Goal: Transaction & Acquisition: Purchase product/service

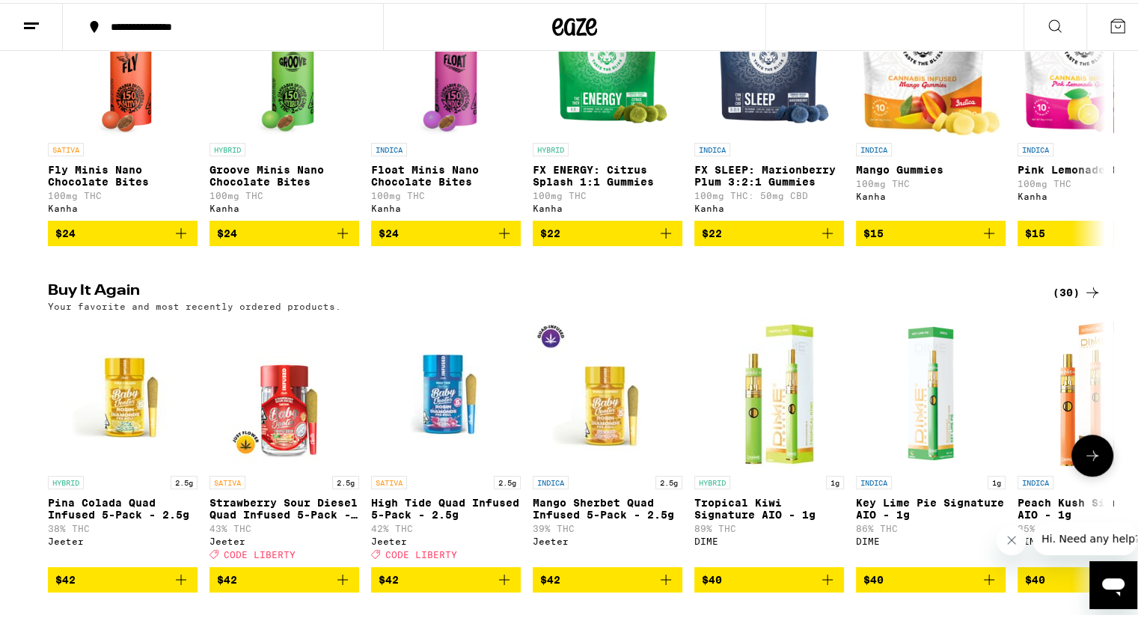
scroll to position [1048, 0]
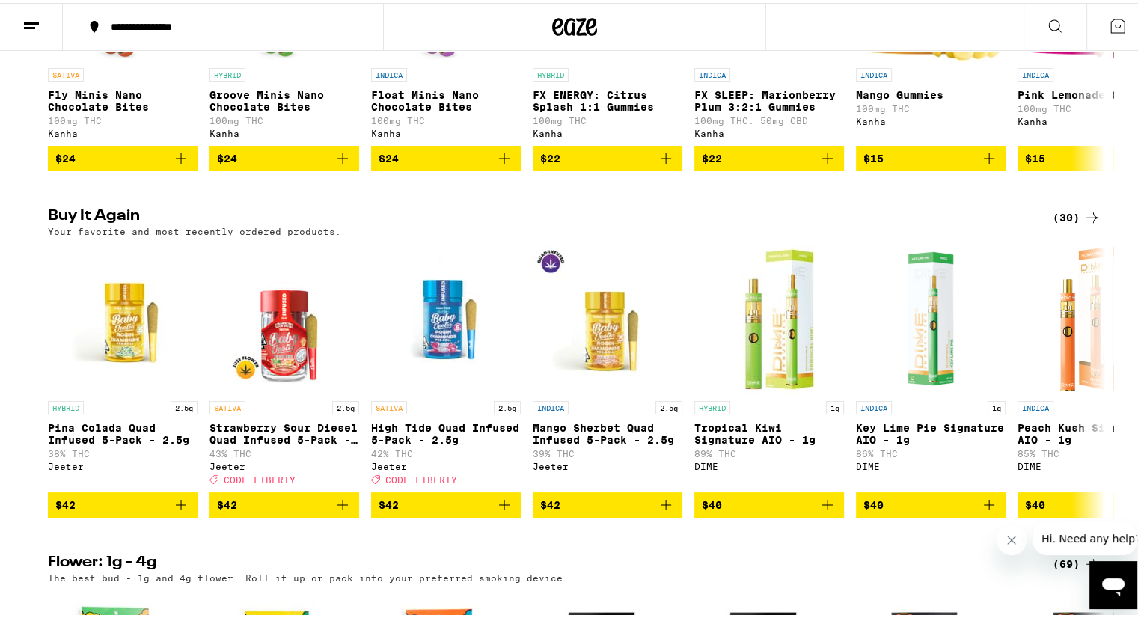
drag, startPoint x: 1064, startPoint y: 245, endPoint x: 1035, endPoint y: 254, distance: 30.3
click at [1064, 224] on div "(30)" at bounding box center [1077, 215] width 49 height 18
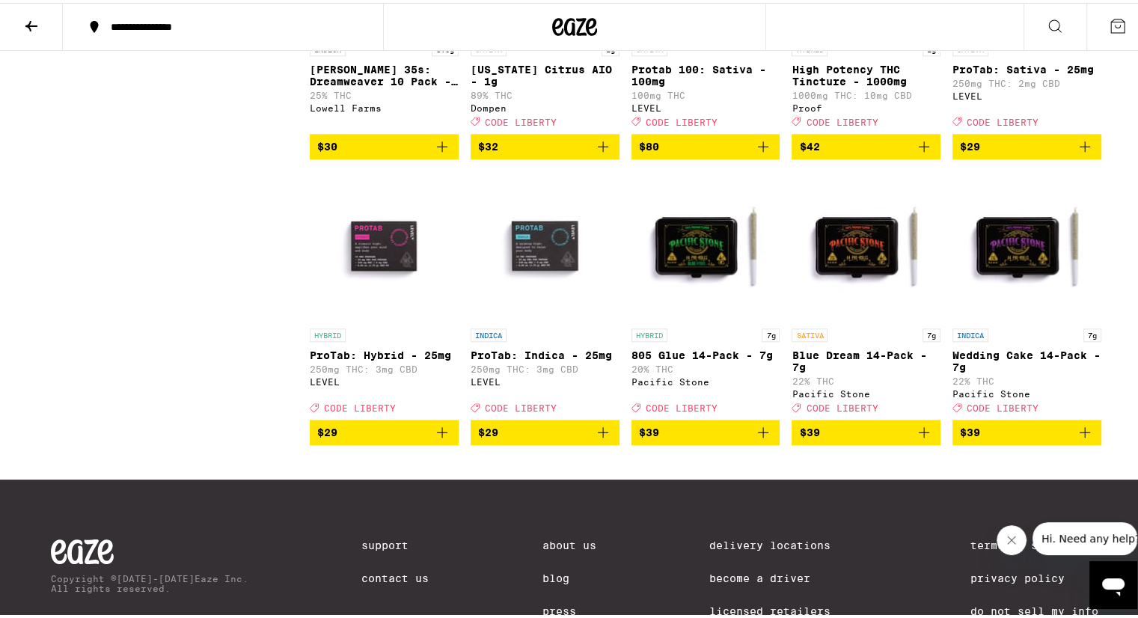
scroll to position [1602, 0]
